Goal: Find specific page/section: Find specific page/section

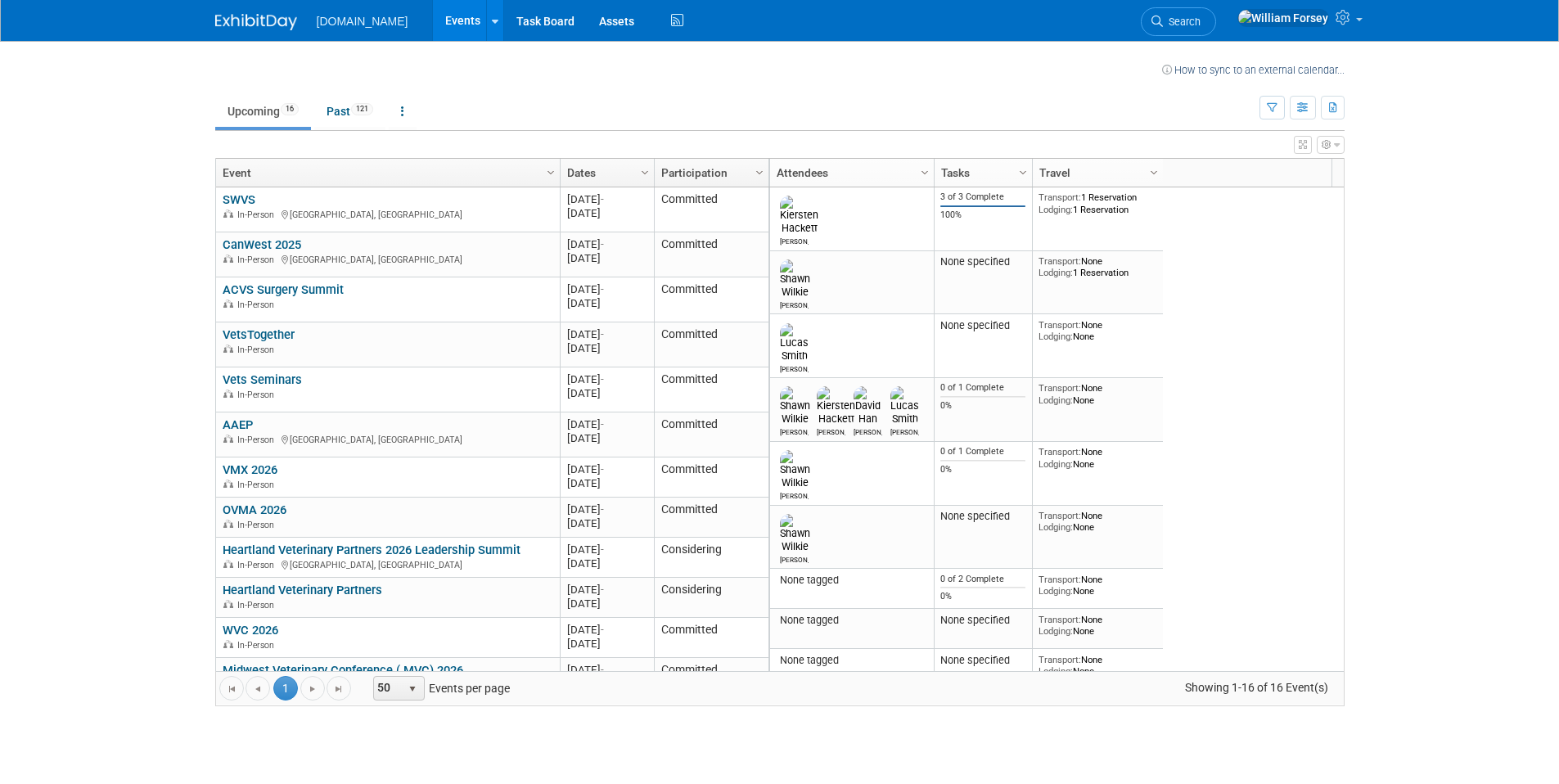
click at [248, 198] on link "SWVS" at bounding box center [239, 200] width 33 height 14
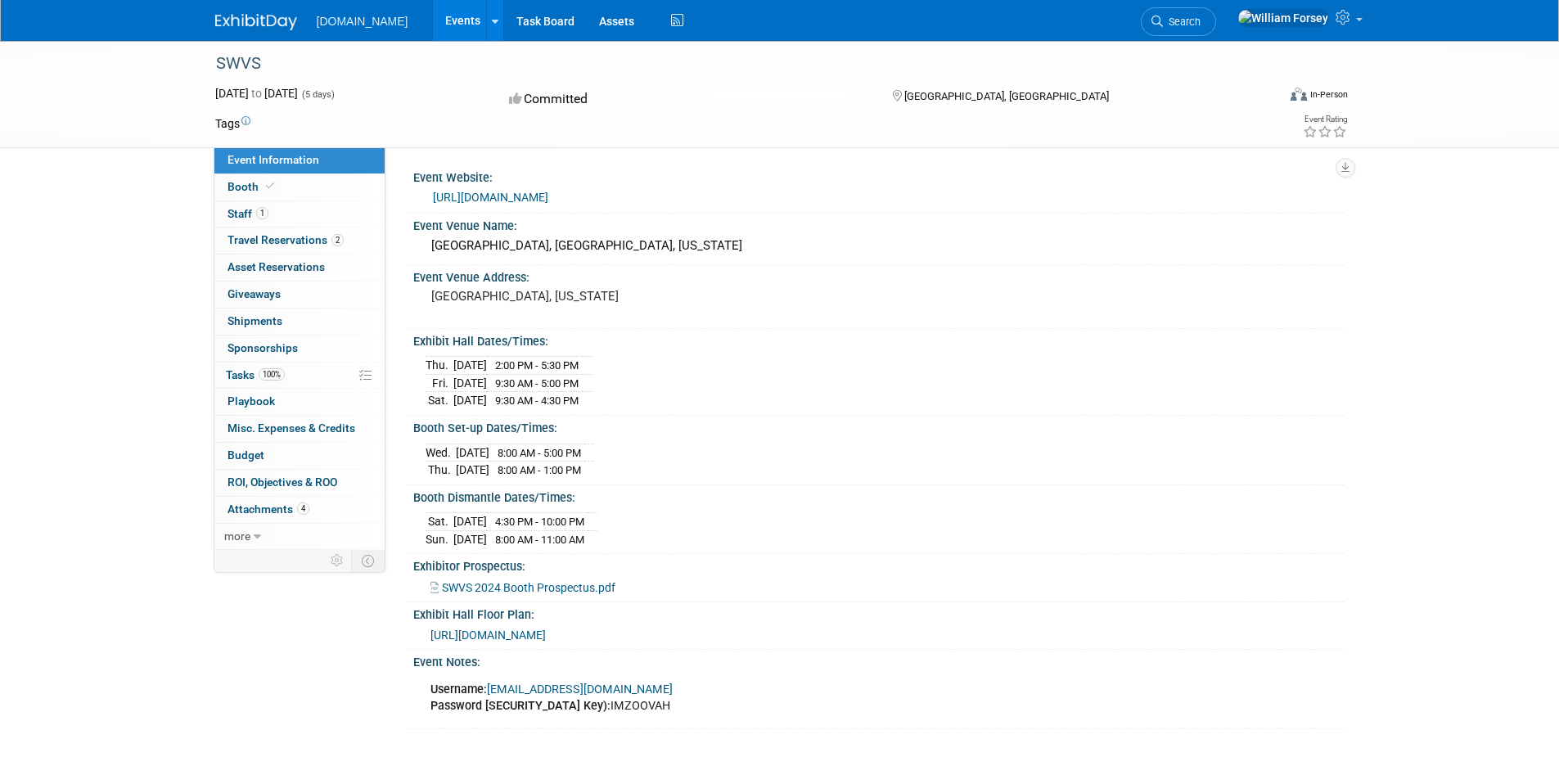
click at [546, 633] on span "https://www.conferenceharvester.com/floorplan/v2/index.asp?EventKey=DUWKUDGL" at bounding box center [488, 635] width 116 height 13
click at [378, 28] on ul "Talkatoo.Inc Events Recently Viewed Events: SWVS Fort Worth, TX Sep 24, 2025 to…" at bounding box center [502, 21] width 371 height 41
click at [270, 27] on img at bounding box center [255, 22] width 81 height 16
